Goal: Task Accomplishment & Management: Manage account settings

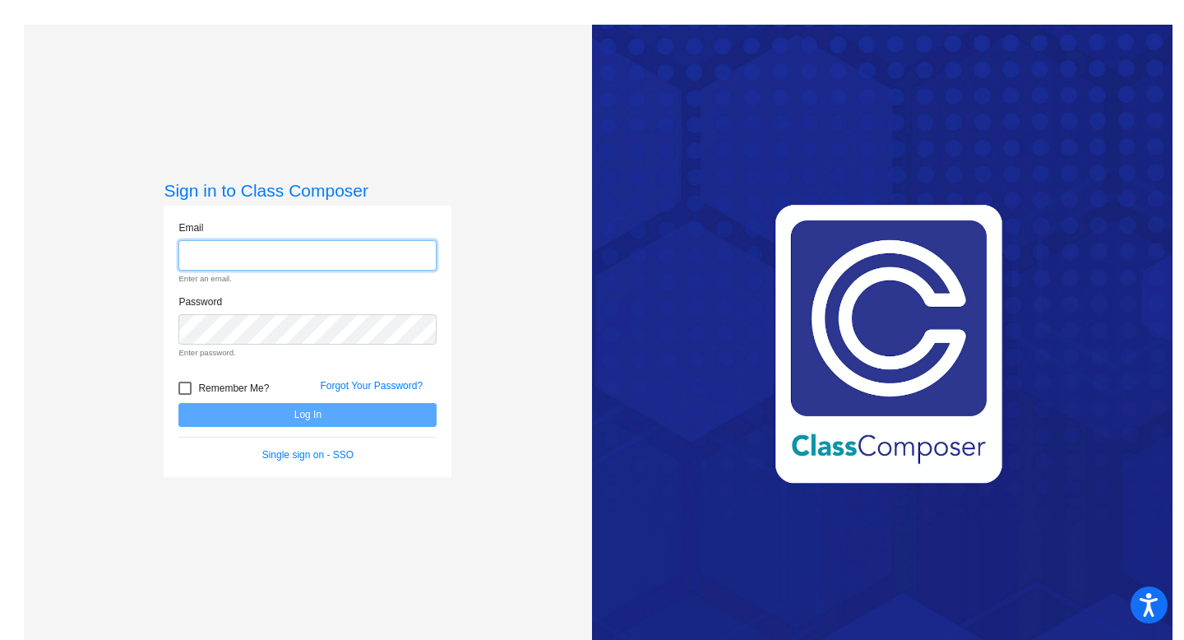
type input "[EMAIL_ADDRESS][DOMAIN_NAME]"
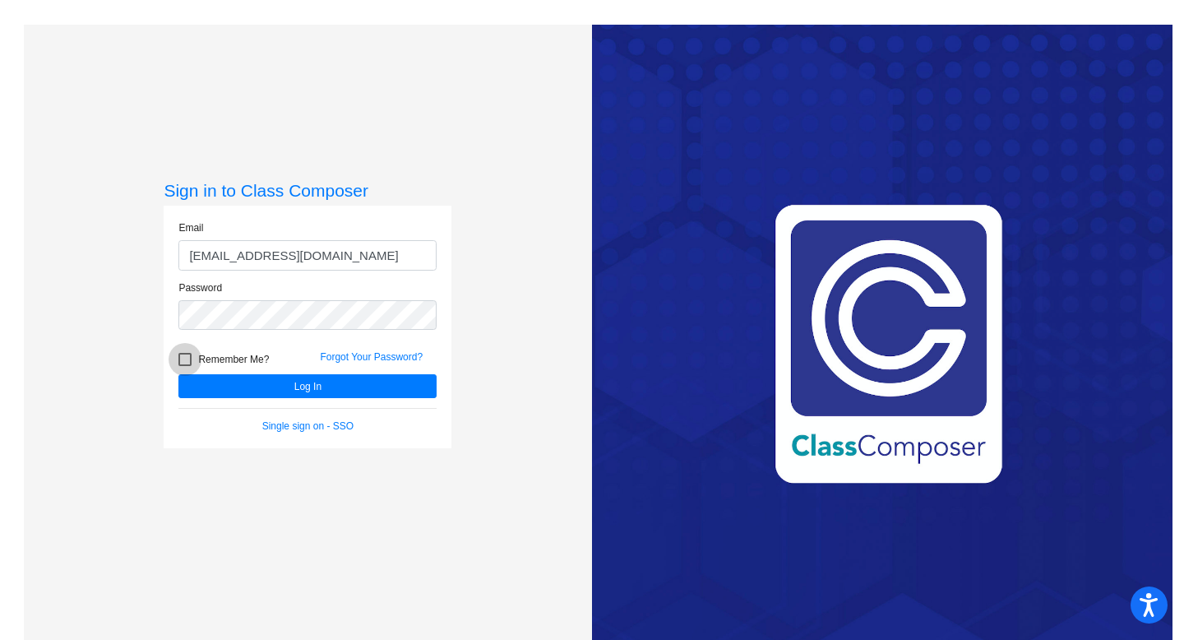
click at [222, 387] on form "Email [EMAIL_ADDRESS][DOMAIN_NAME] Password Remember Me? Forgot Your Password? …" at bounding box center [307, 326] width 258 height 213
click at [234, 388] on button "Log In" at bounding box center [307, 386] width 258 height 24
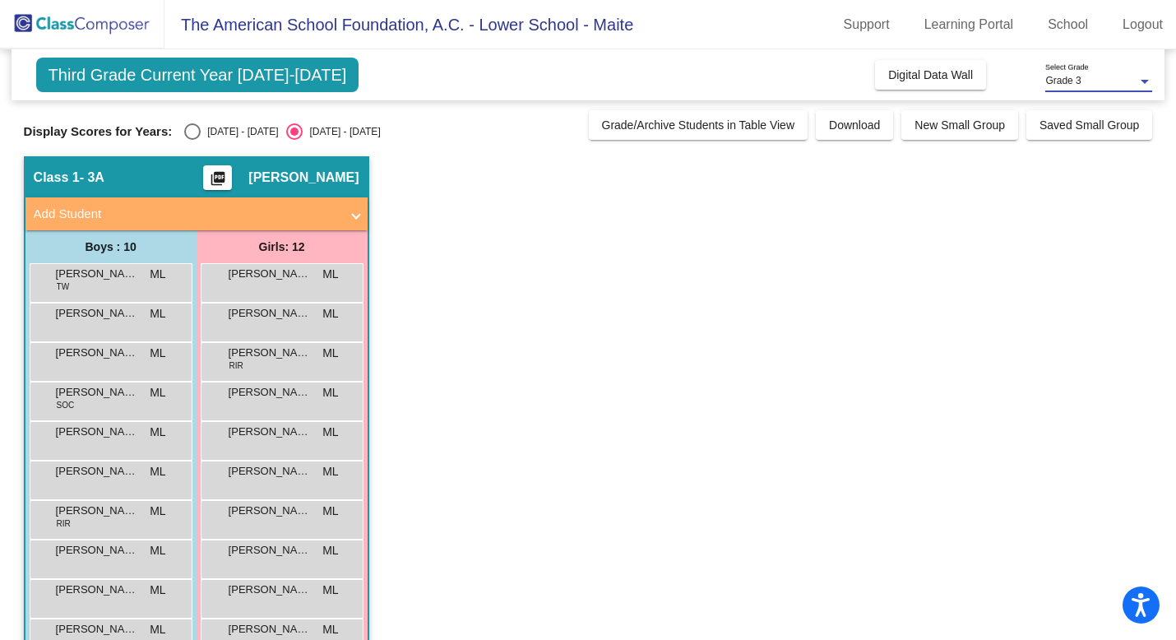
click at [1131, 78] on div "Grade 3" at bounding box center [1091, 82] width 92 height 12
click at [998, 268] on div at bounding box center [588, 320] width 1176 height 640
click at [188, 128] on div "Select an option" at bounding box center [192, 131] width 16 height 16
click at [192, 140] on input "[DATE] - [DATE]" at bounding box center [192, 140] width 1 height 1
radio input "true"
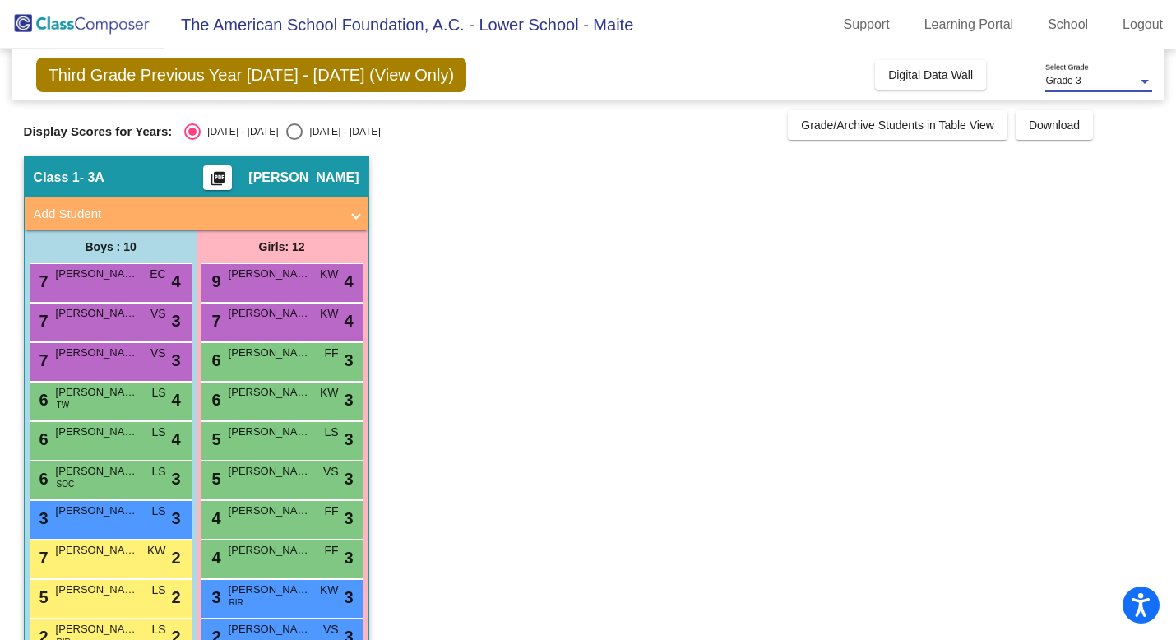
click at [1115, 76] on div "Grade 3" at bounding box center [1091, 82] width 92 height 12
click at [1113, 290] on div at bounding box center [588, 320] width 1176 height 640
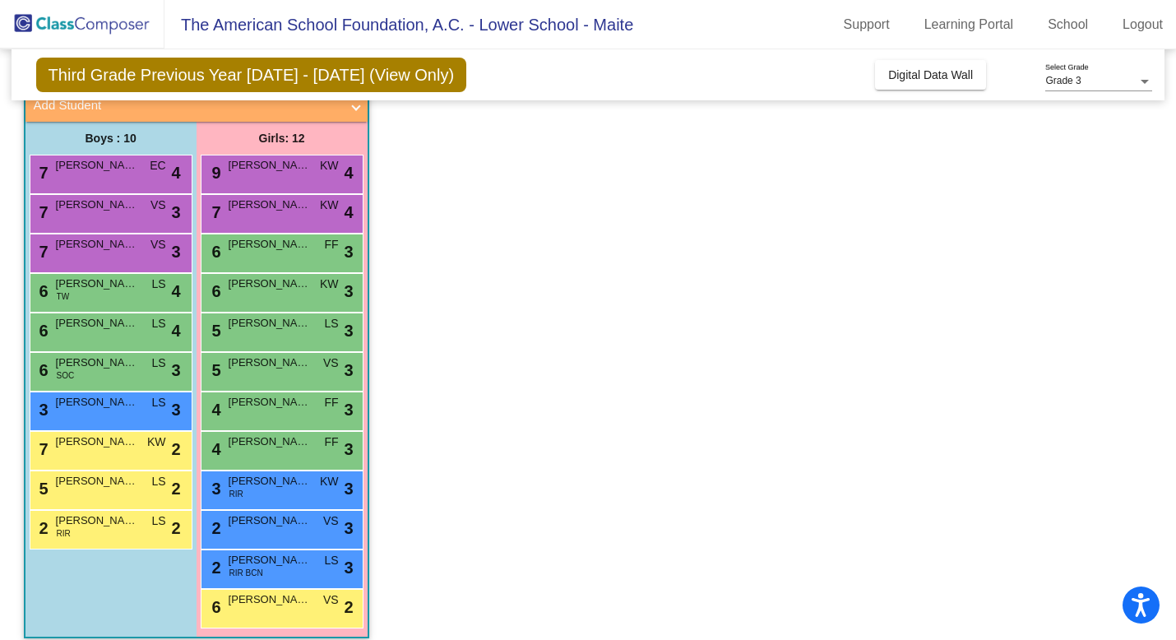
scroll to position [123, 0]
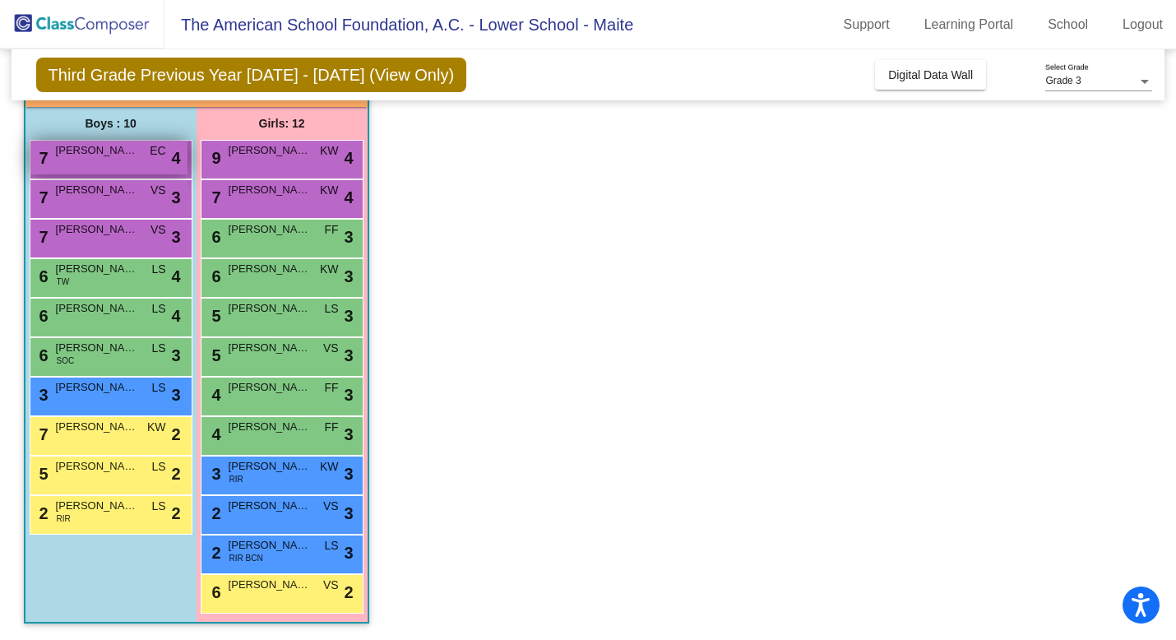
click at [141, 161] on div "7 [PERSON_NAME] [PERSON_NAME] lock do_not_disturb_alt 4" at bounding box center [108, 158] width 157 height 34
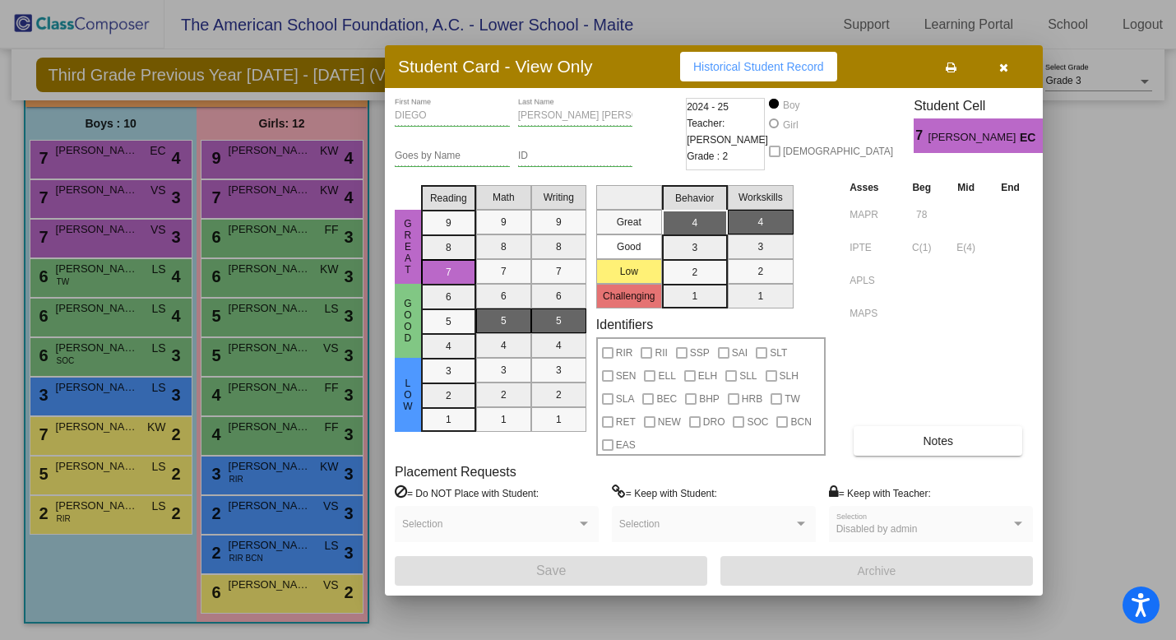
click at [1006, 67] on icon "button" at bounding box center [1003, 68] width 9 height 12
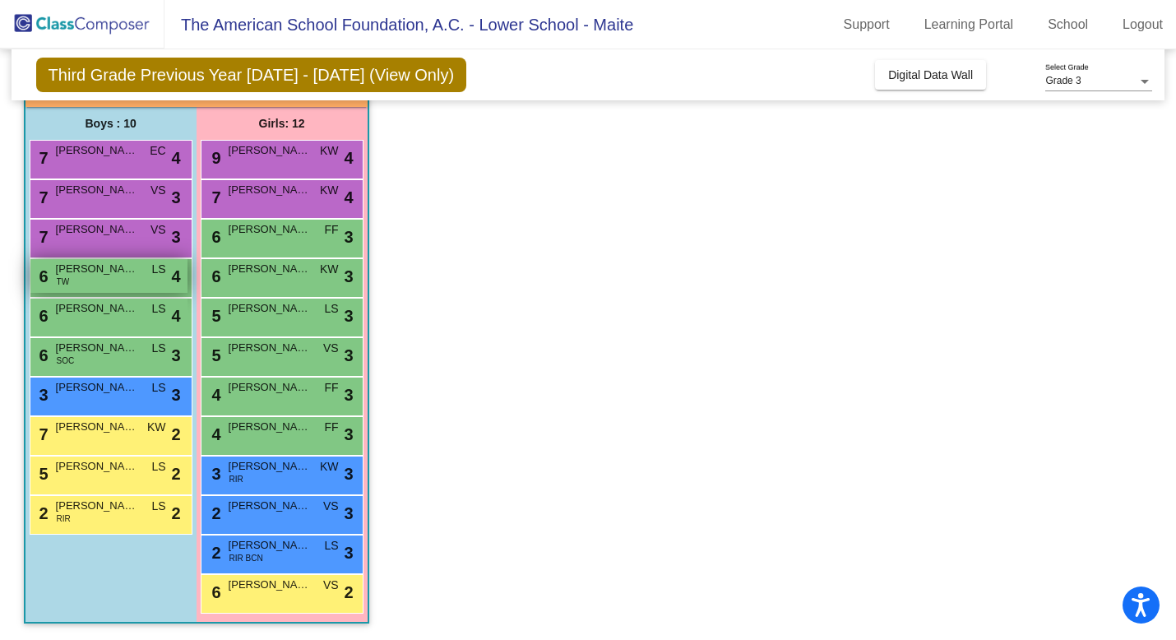
click at [83, 288] on div "6 [PERSON_NAME] TW LS lock do_not_disturb_alt 4" at bounding box center [108, 276] width 157 height 34
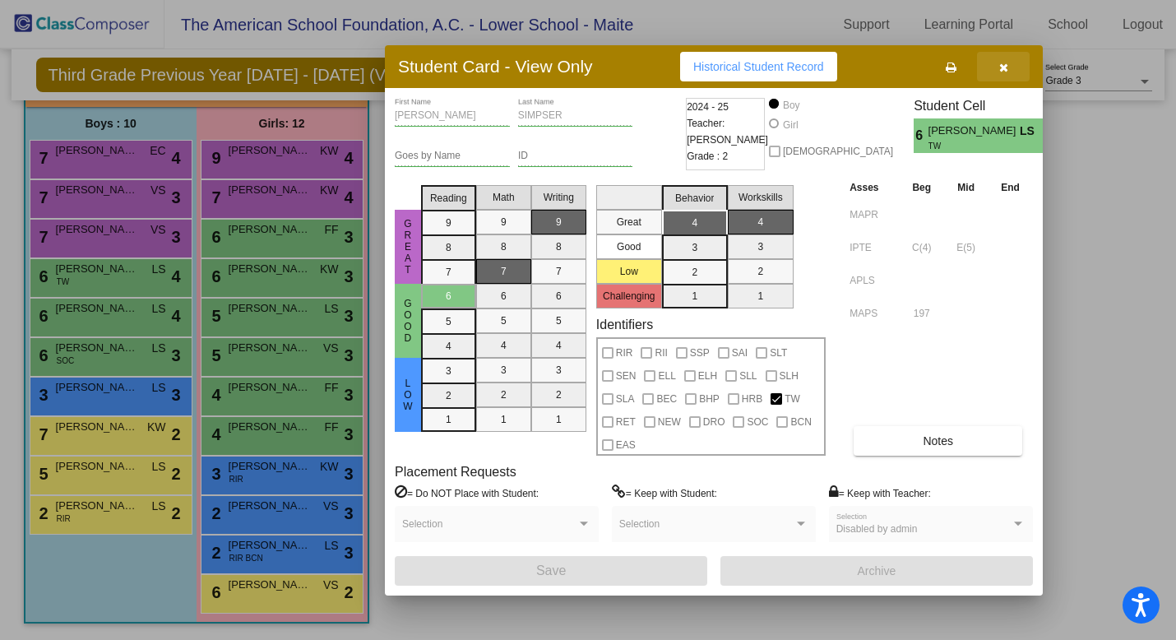
click at [1004, 62] on icon "button" at bounding box center [1003, 68] width 9 height 12
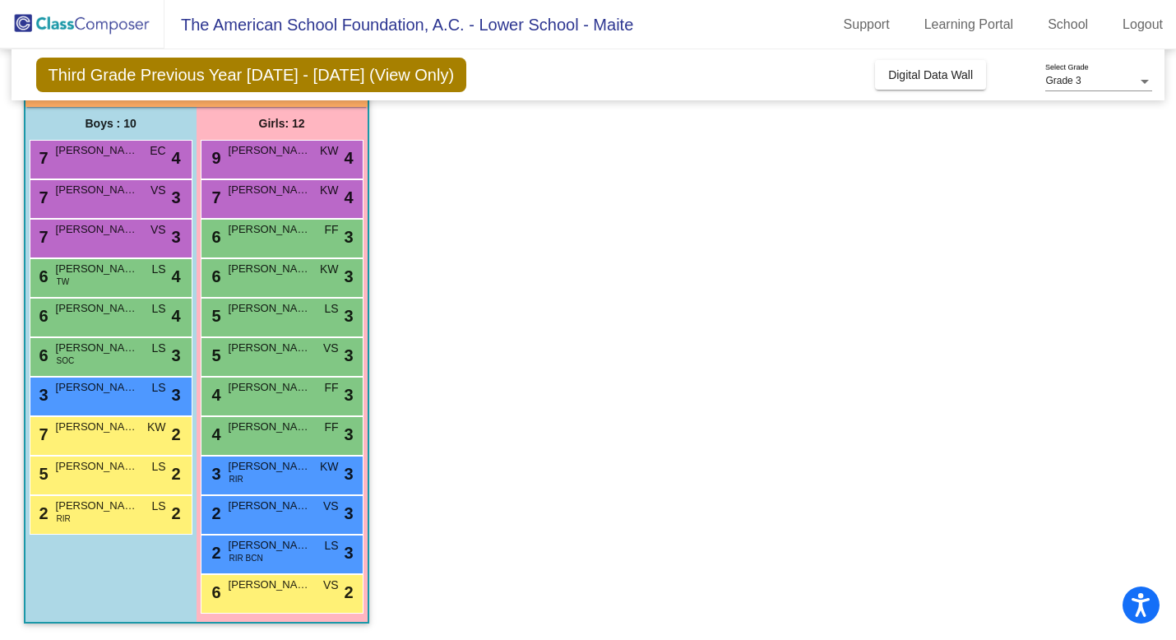
scroll to position [0, 0]
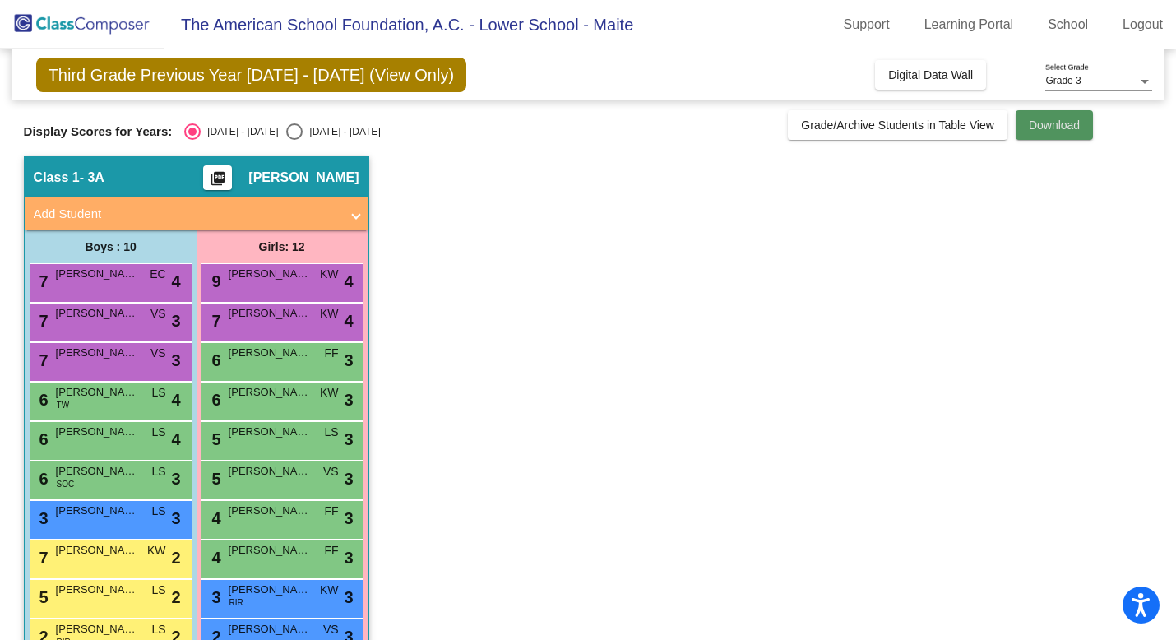
click at [1068, 116] on button "Download" at bounding box center [1054, 125] width 77 height 30
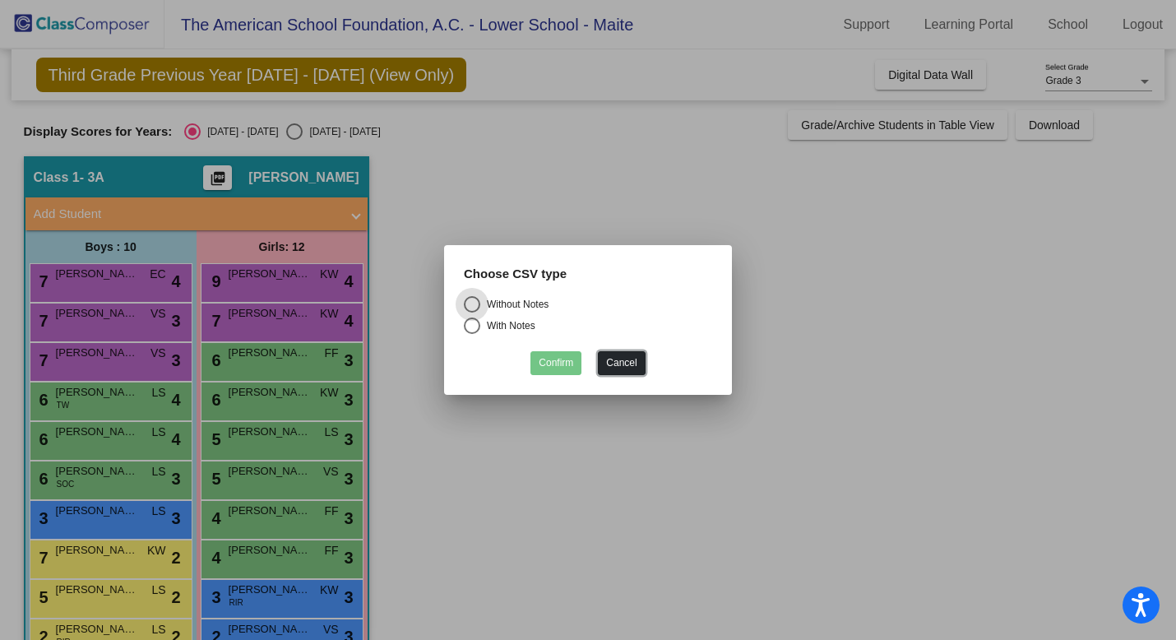
click at [617, 360] on button "Cancel" at bounding box center [621, 363] width 47 height 24
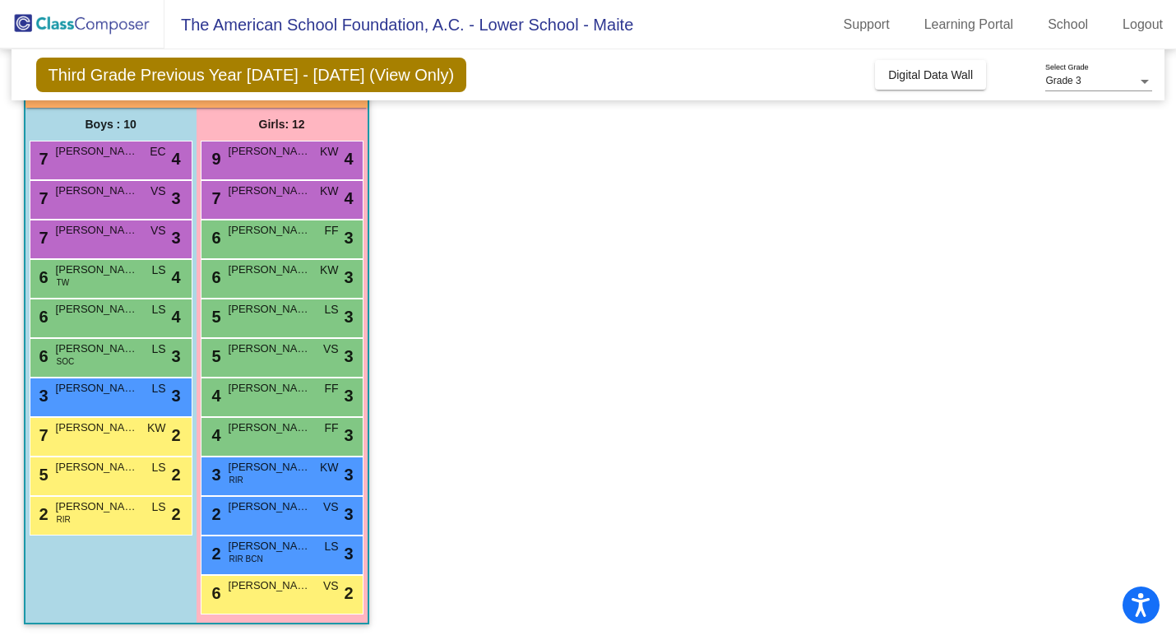
scroll to position [123, 0]
click at [67, 272] on span "[PERSON_NAME]" at bounding box center [97, 269] width 82 height 16
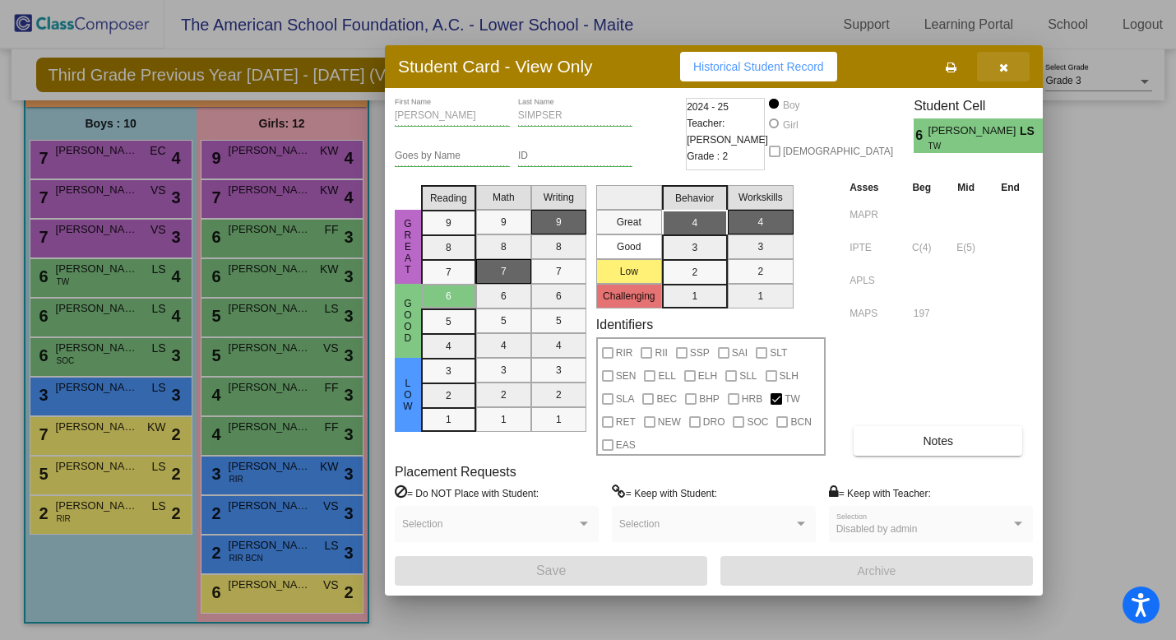
click at [1002, 63] on icon "button" at bounding box center [1003, 68] width 9 height 12
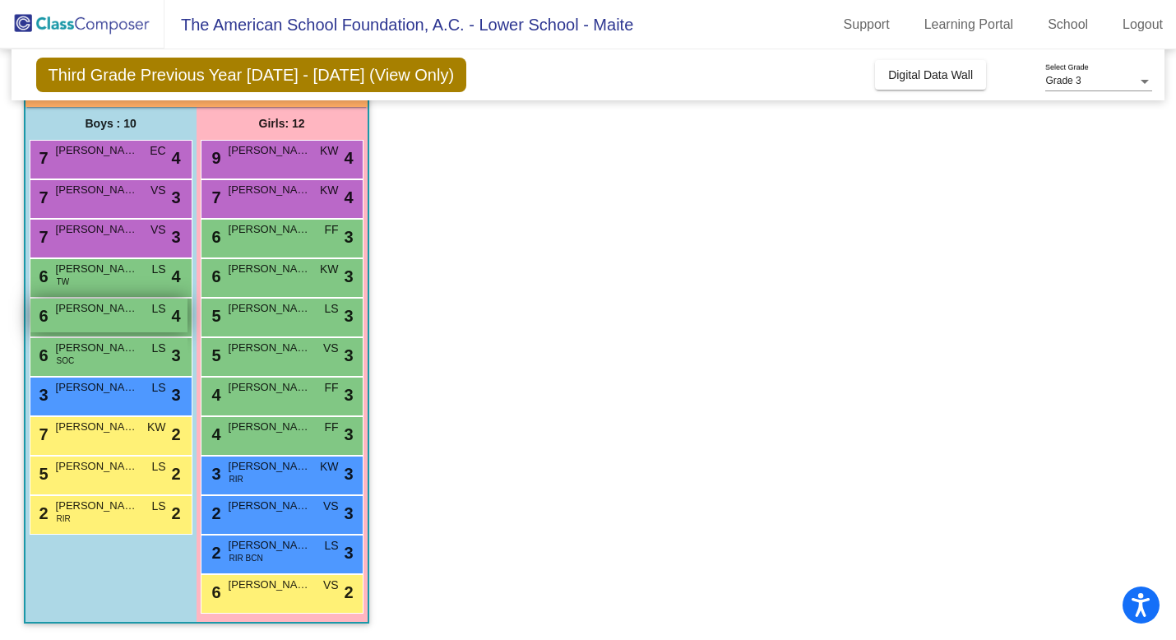
click at [122, 313] on span "[PERSON_NAME]" at bounding box center [97, 308] width 82 height 16
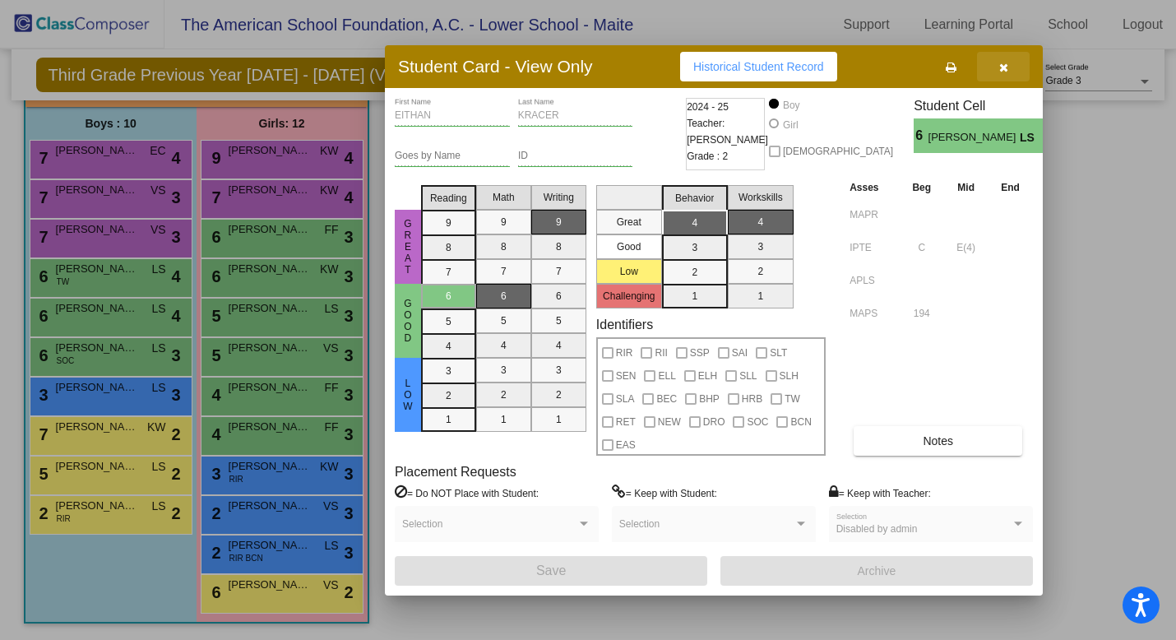
click at [1002, 72] on icon "button" at bounding box center [1003, 68] width 9 height 12
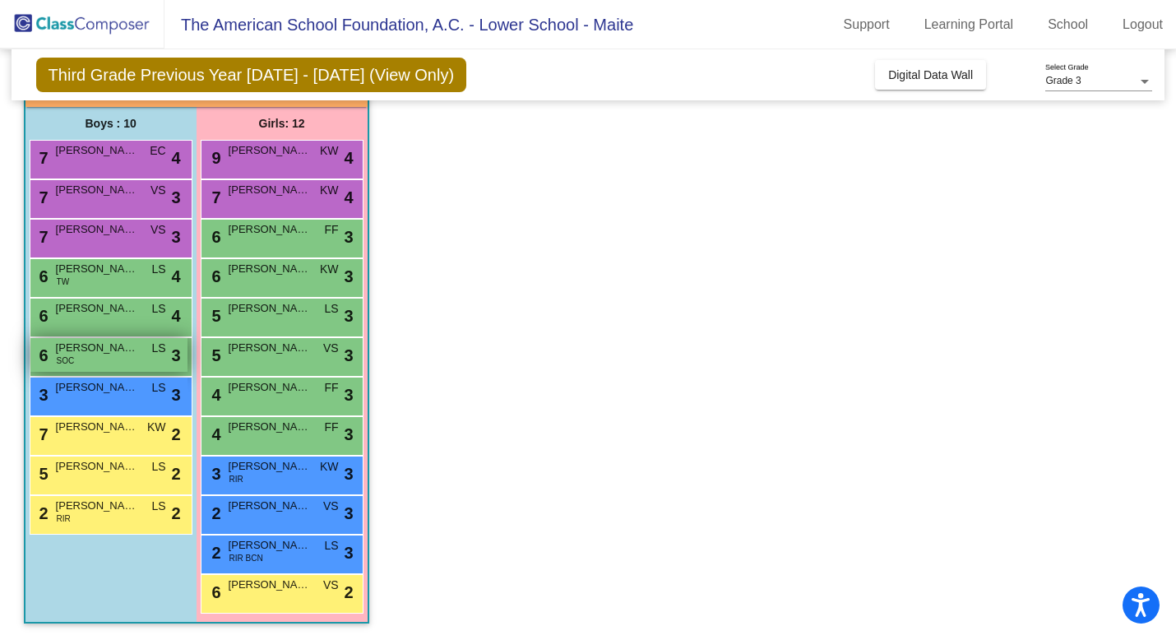
click at [123, 364] on div "6 [PERSON_NAME] SOC LS lock do_not_disturb_alt 3" at bounding box center [108, 355] width 157 height 34
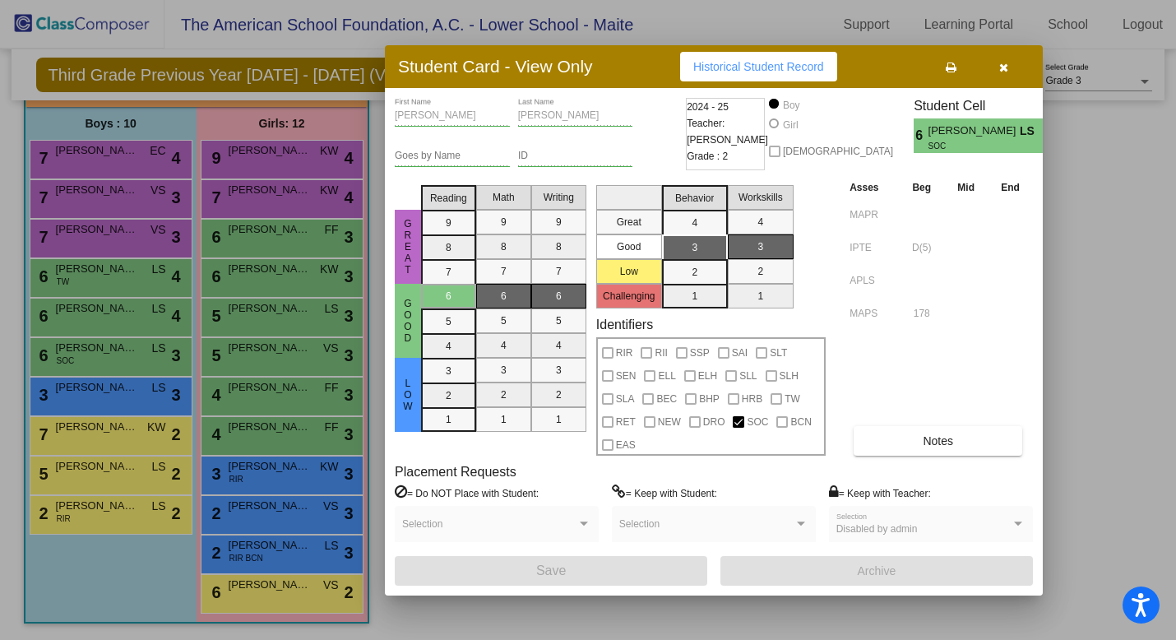
click at [1003, 64] on icon "button" at bounding box center [1003, 68] width 9 height 12
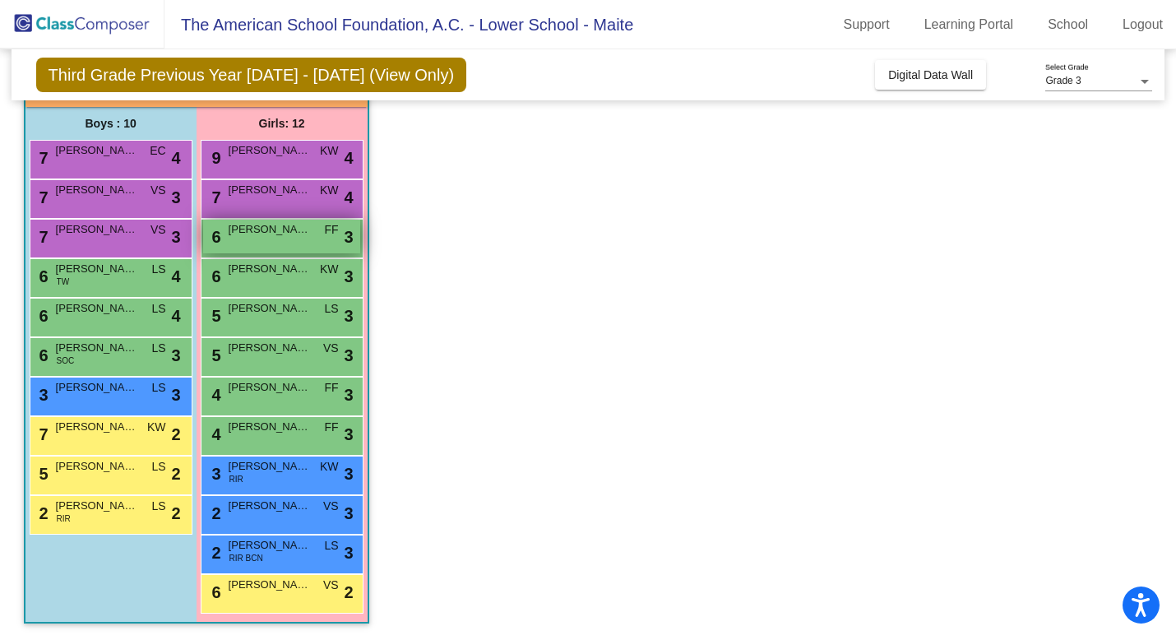
click at [295, 223] on span "[PERSON_NAME] U¬¥REN" at bounding box center [270, 229] width 82 height 16
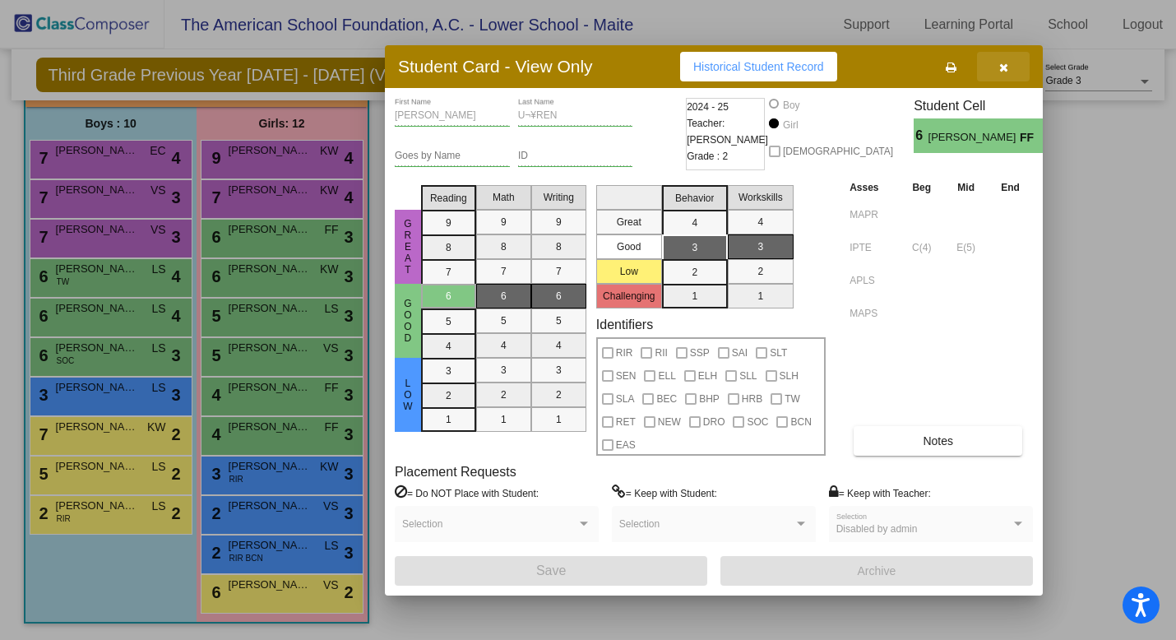
click at [1003, 70] on icon "button" at bounding box center [1003, 68] width 9 height 12
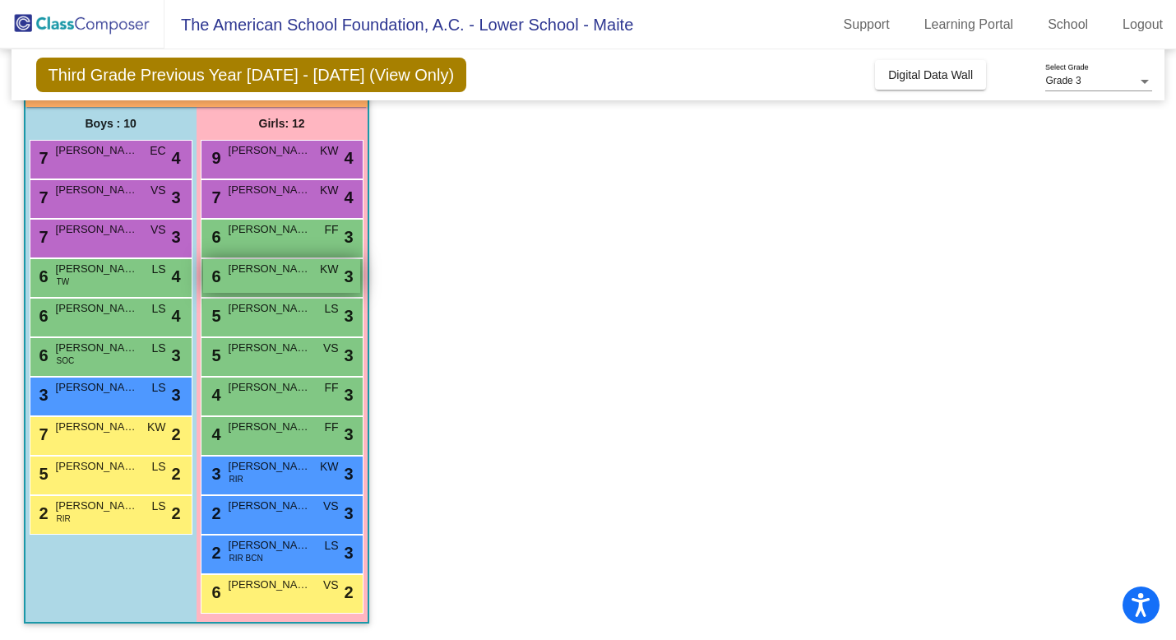
click at [263, 278] on div "6 [PERSON_NAME] KW lock do_not_disturb_alt 3" at bounding box center [281, 276] width 157 height 34
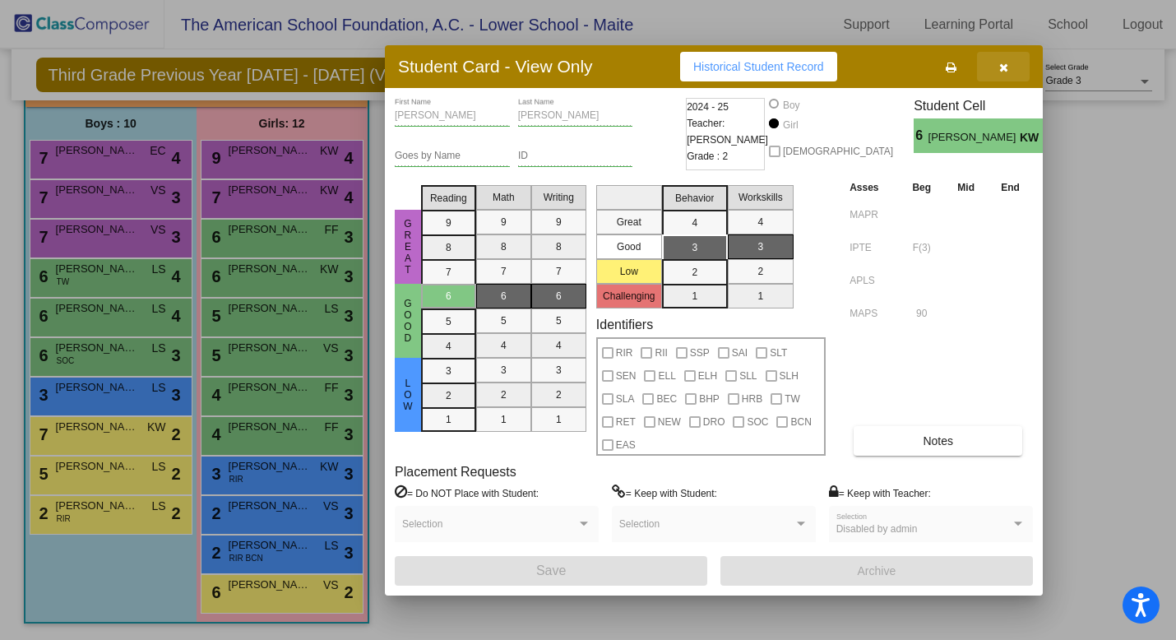
click at [1006, 67] on icon "button" at bounding box center [1003, 68] width 9 height 12
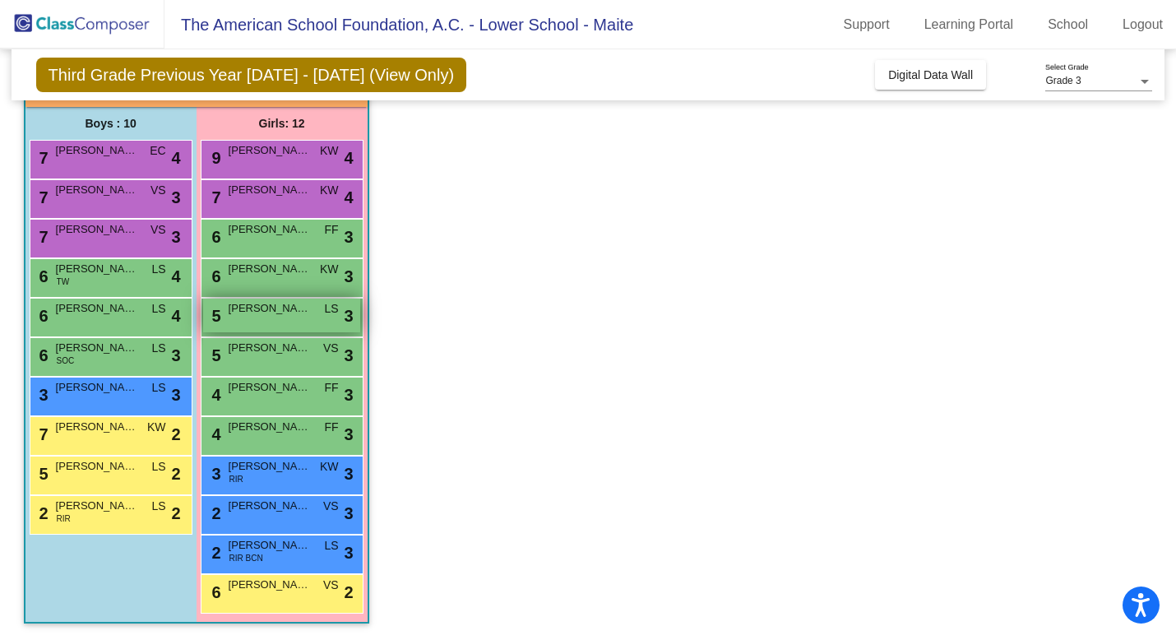
click at [265, 321] on div "5 [PERSON_NAME] LS lock do_not_disturb_alt 3" at bounding box center [281, 316] width 157 height 34
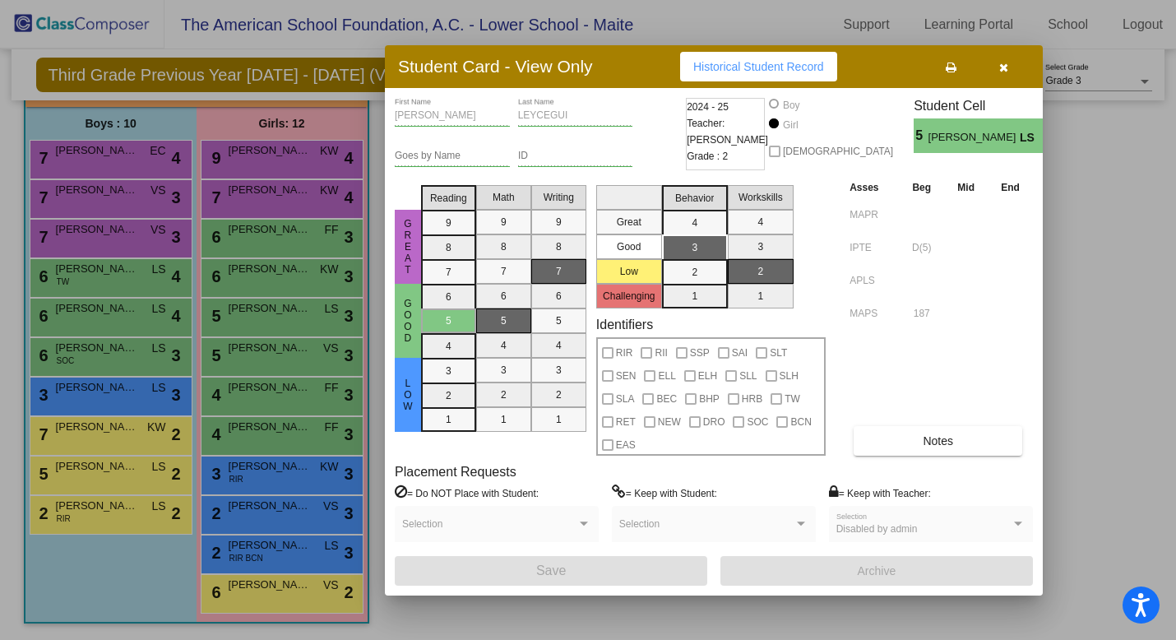
click at [1011, 71] on button "button" at bounding box center [1003, 67] width 53 height 30
